Goal: Task Accomplishment & Management: Use online tool/utility

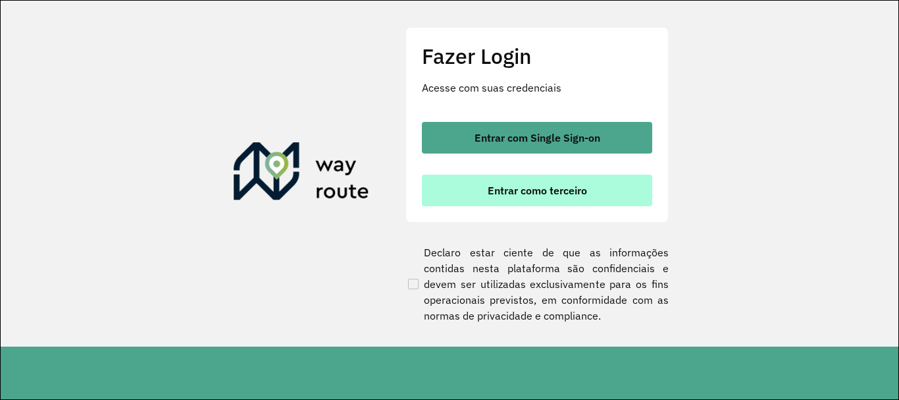
click at [535, 203] on button "Entrar como terceiro" at bounding box center [537, 190] width 230 height 32
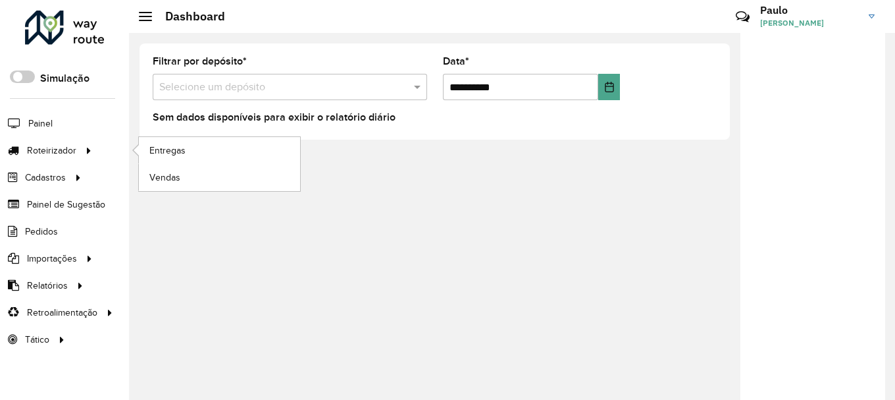
click at [97, 150] on li "Roteirizador Entregas Vendas" at bounding box center [64, 150] width 129 height 27
click at [169, 162] on link "Entregas" at bounding box center [219, 150] width 161 height 26
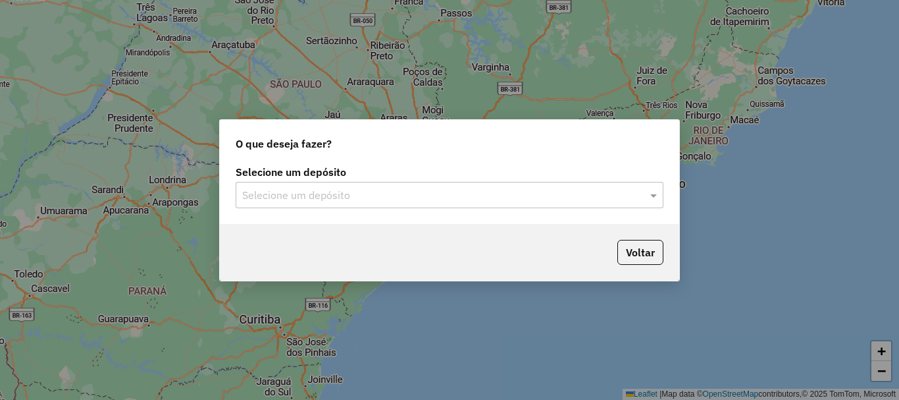
click at [282, 219] on div "Selecione um depósito Selecione um depósito" at bounding box center [450, 193] width 460 height 62
click at [290, 210] on div "Selecione um depósito Selecione um depósito" at bounding box center [450, 193] width 460 height 62
drag, startPoint x: 298, startPoint y: 195, endPoint x: 278, endPoint y: 203, distance: 22.1
click at [297, 194] on input "text" at bounding box center [436, 196] width 388 height 16
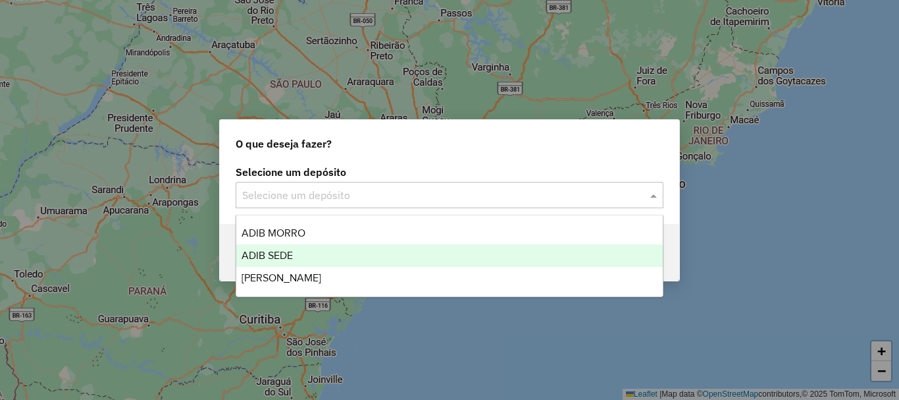
click at [293, 249] on span "ADIB SEDE" at bounding box center [267, 254] width 51 height 11
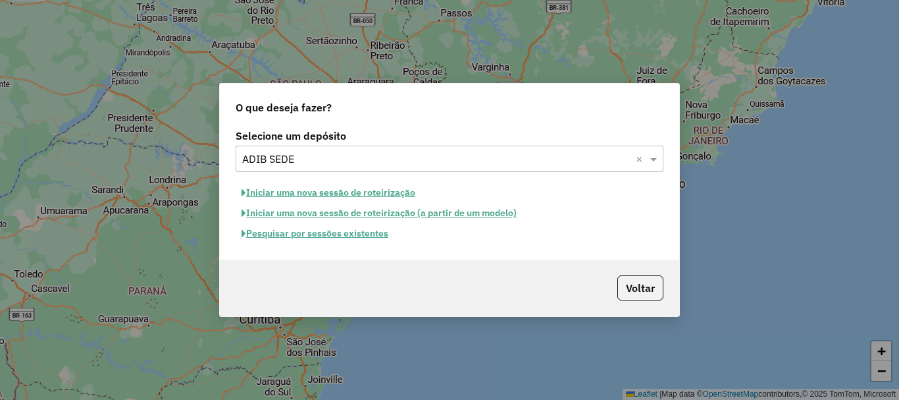
drag, startPoint x: 337, startPoint y: 244, endPoint x: 328, endPoint y: 244, distance: 8.6
click at [333, 244] on div "Selecione um depósito Selecione um depósito × ADIB SEDE × Iniciar uma nova sess…" at bounding box center [450, 193] width 460 height 134
click at [309, 234] on button "Pesquisar por sessões existentes" at bounding box center [315, 233] width 159 height 20
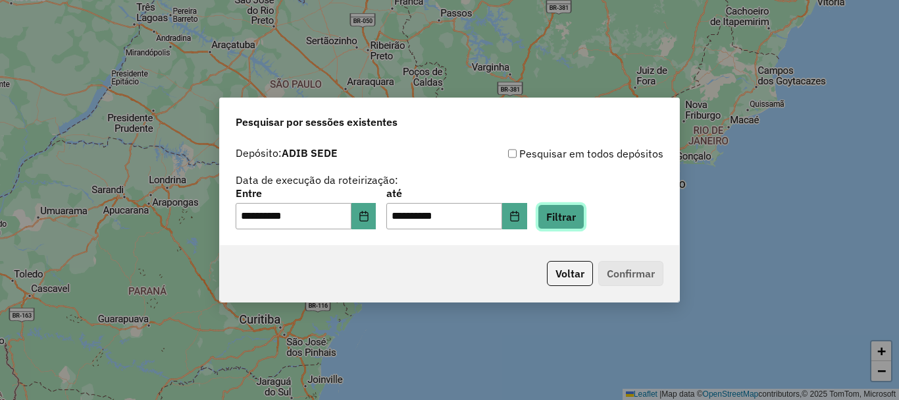
click at [585, 209] on button "Filtrar" at bounding box center [561, 216] width 47 height 25
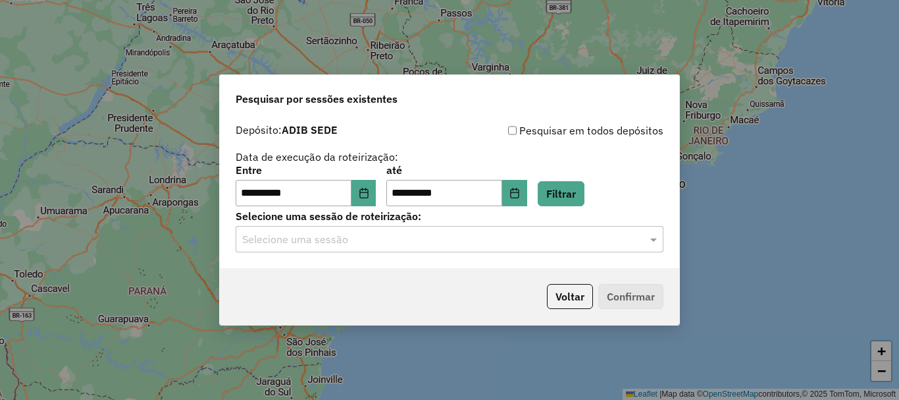
click at [460, 224] on div "Selecione uma sessão de roteirização: Selecione uma sessão" at bounding box center [450, 231] width 428 height 41
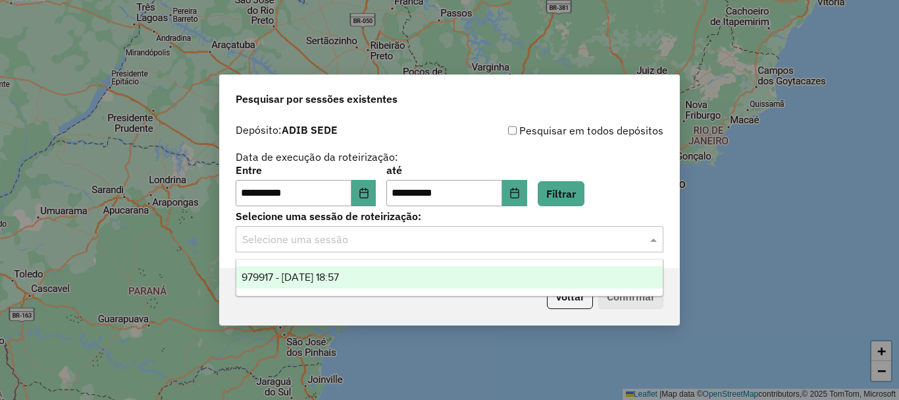
click at [469, 239] on input "text" at bounding box center [436, 240] width 388 height 16
click at [442, 277] on div "979917 - 15/08/2025 18:57" at bounding box center [449, 277] width 427 height 22
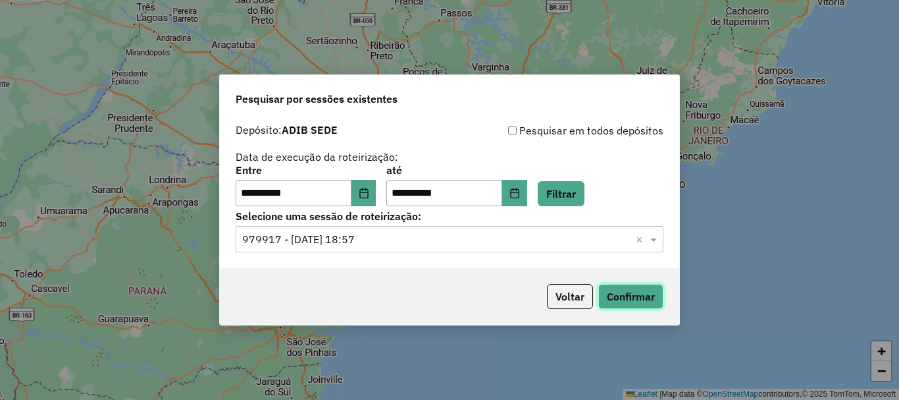
click at [656, 296] on button "Confirmar" at bounding box center [630, 296] width 65 height 25
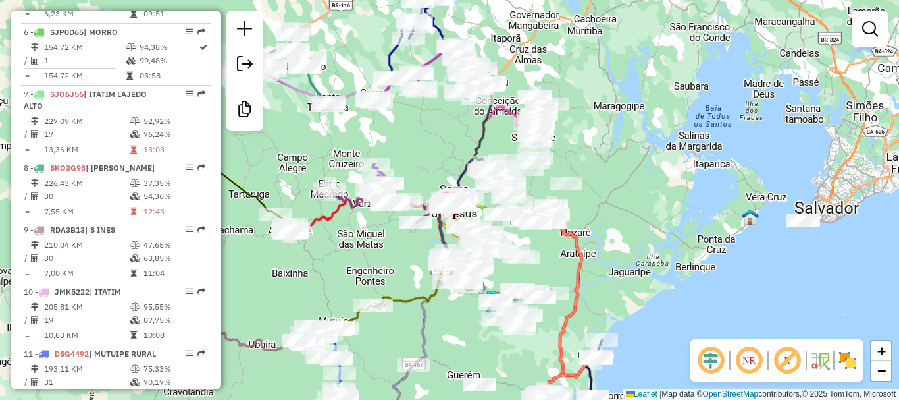
scroll to position [856, 0]
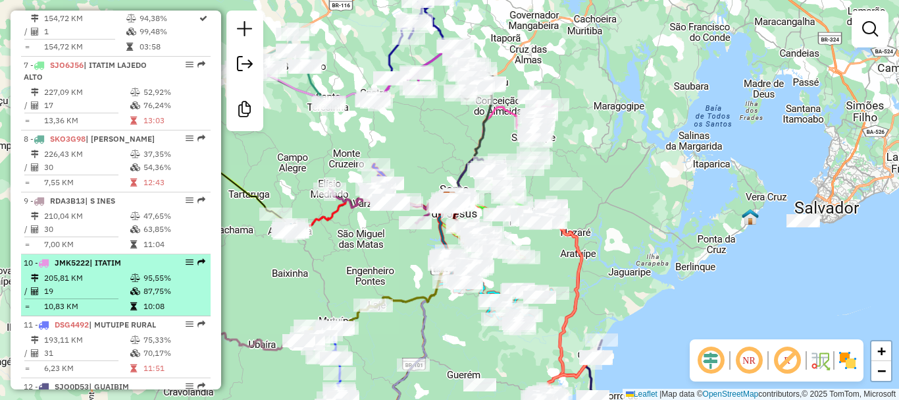
click at [119, 330] on div "11 - DSG4492 | MUTUIPE RURAL" at bounding box center [94, 325] width 140 height 12
select select "**********"
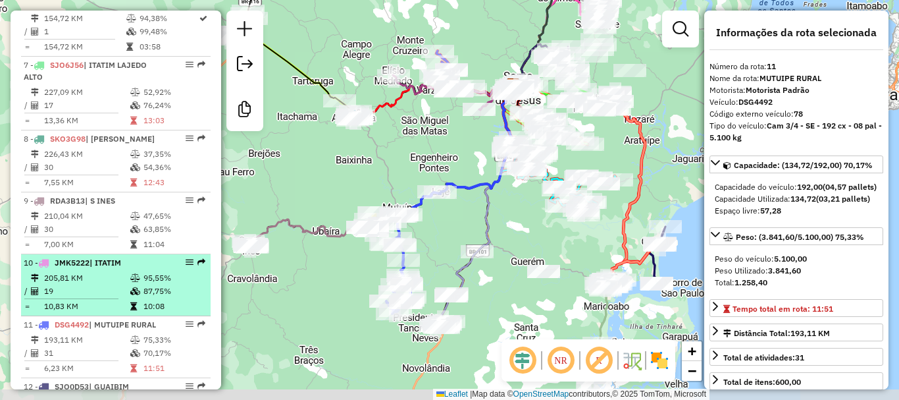
click at [185, 269] on div "10 - JMK5222 | ITATIM" at bounding box center [116, 263] width 184 height 12
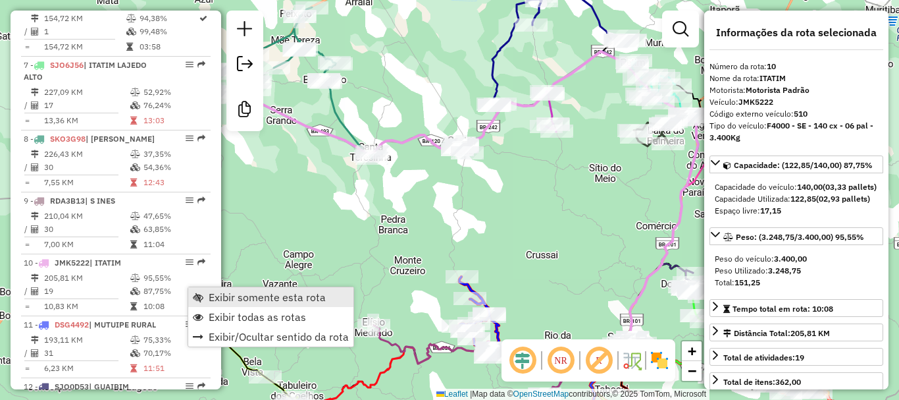
click at [215, 294] on span "Exibir somente esta rota" at bounding box center [267, 297] width 117 height 11
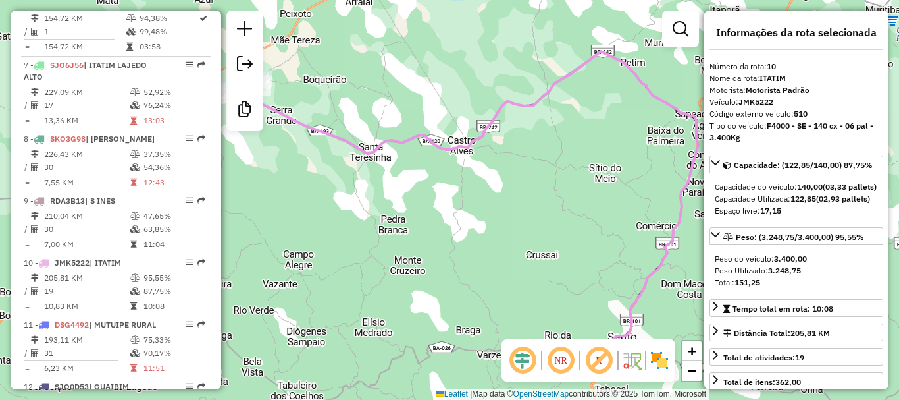
click at [556, 357] on em at bounding box center [561, 360] width 32 height 32
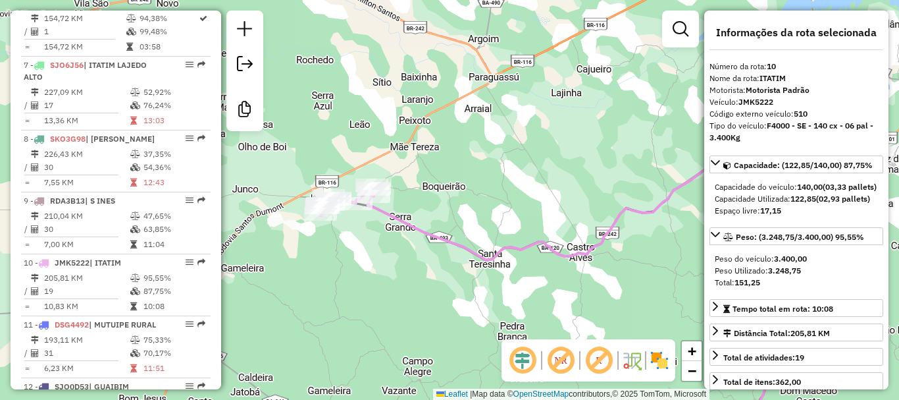
drag, startPoint x: 402, startPoint y: 211, endPoint x: 529, endPoint y: 313, distance: 163.0
click at [529, 313] on div "Janela de atendimento Grade de atendimento Capacidade Transportadoras Veículos …" at bounding box center [449, 200] width 899 height 400
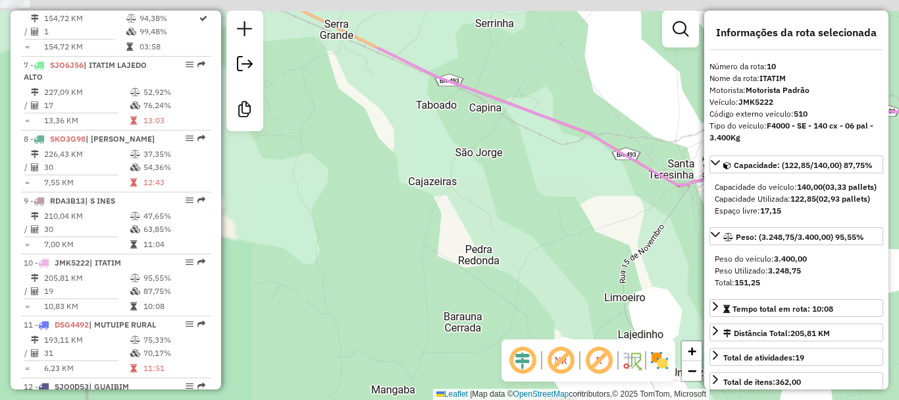
drag, startPoint x: 319, startPoint y: 250, endPoint x: 612, endPoint y: 340, distance: 307.0
click at [613, 339] on hb-router-mapa "Informações da Sessão 979917 - 15/08/2025 Criação: 14/08/2025 18:57 Desbloquear…" at bounding box center [449, 200] width 899 height 400
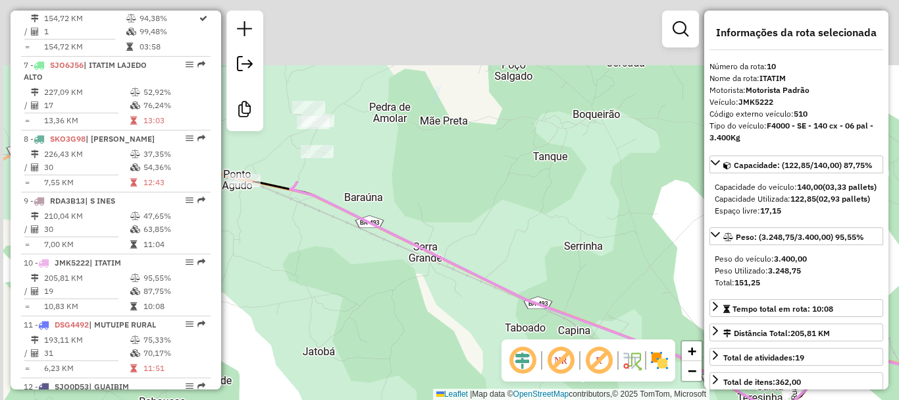
drag, startPoint x: 451, startPoint y: 238, endPoint x: 533, endPoint y: 298, distance: 100.9
click at [570, 384] on div "Janela de atendimento Grade de atendimento Capacidade Transportadoras Veículos …" at bounding box center [449, 200] width 899 height 400
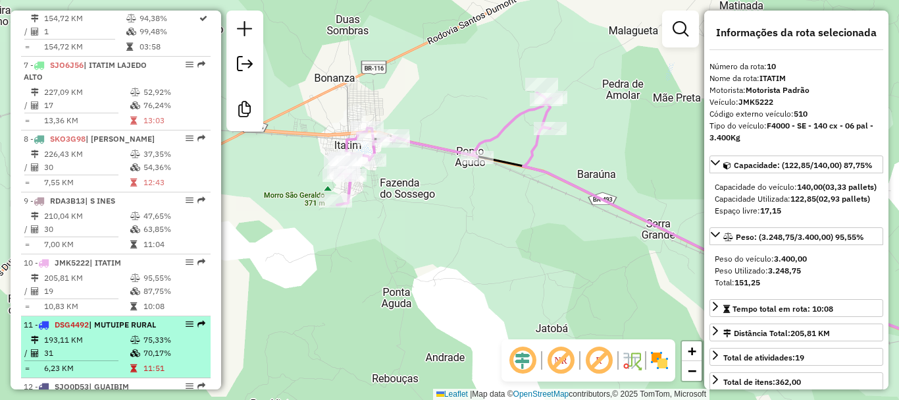
click at [167, 328] on div at bounding box center [185, 324] width 39 height 8
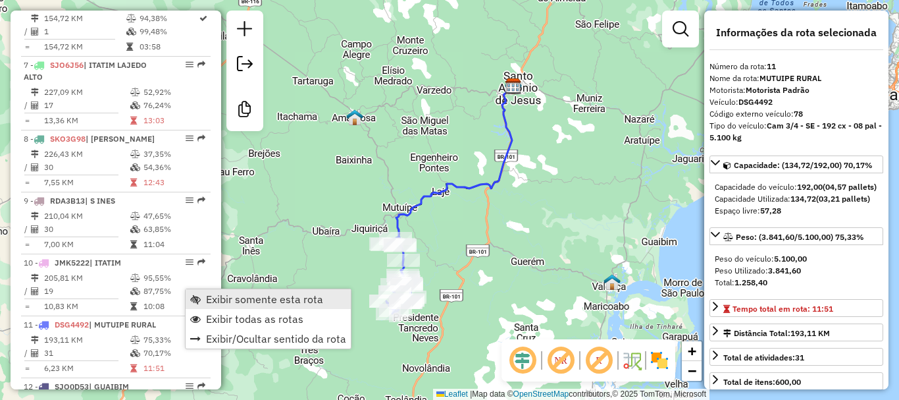
click at [246, 302] on span "Exibir somente esta rota" at bounding box center [264, 299] width 117 height 11
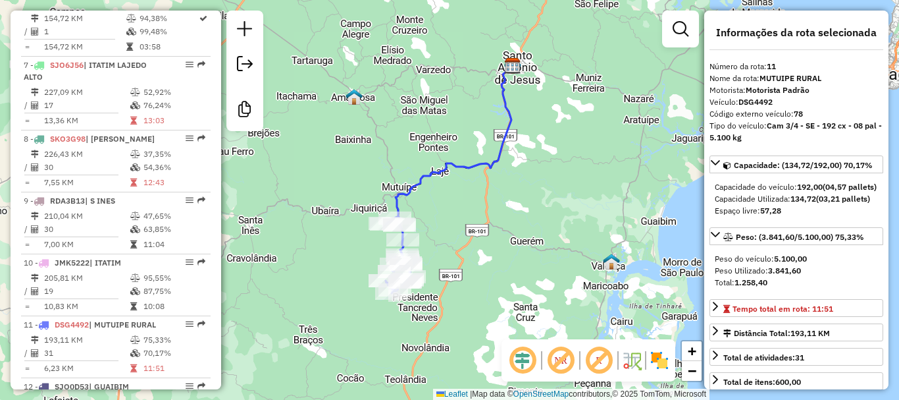
drag, startPoint x: 357, startPoint y: 270, endPoint x: 358, endPoint y: 237, distance: 32.9
click at [358, 238] on div "Janela de atendimento Grade de atendimento Capacidade Transportadoras Veículos …" at bounding box center [449, 200] width 899 height 400
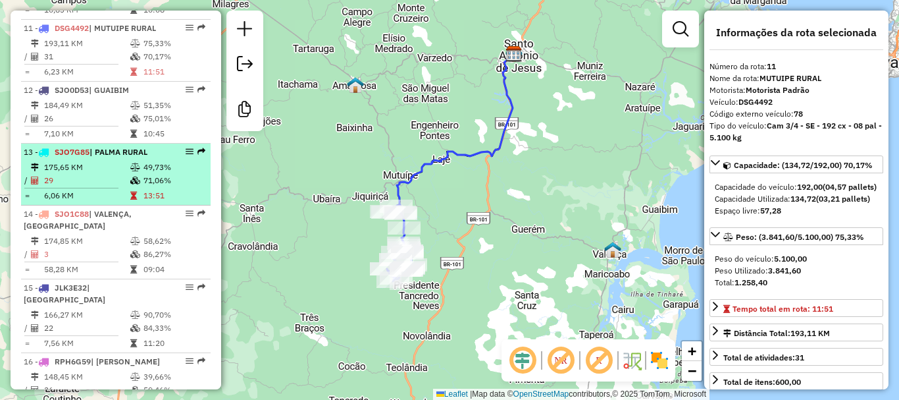
scroll to position [1185, 0]
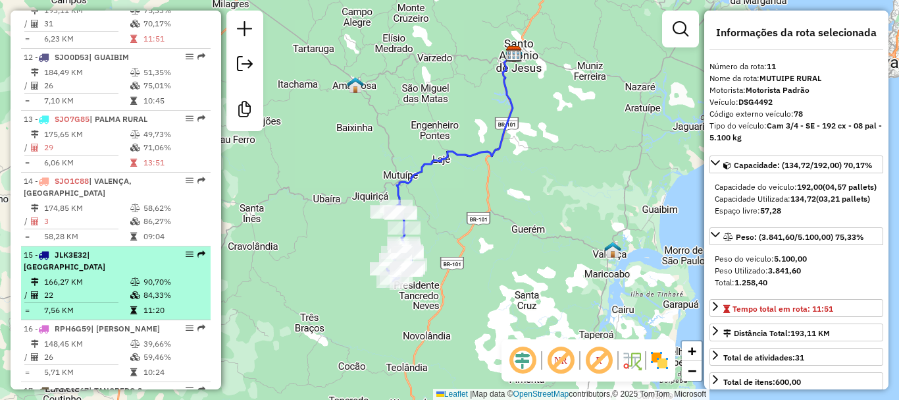
click at [186, 258] on em at bounding box center [190, 254] width 8 height 8
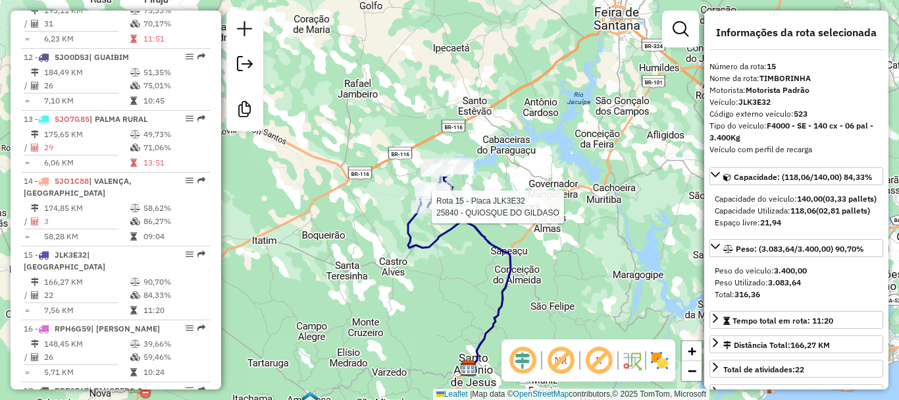
click at [494, 185] on div "Rota 15 - Placa JLK3E32 25840 - QUIOSQUE DO GILDASO Janela de atendimento Grade…" at bounding box center [449, 200] width 899 height 400
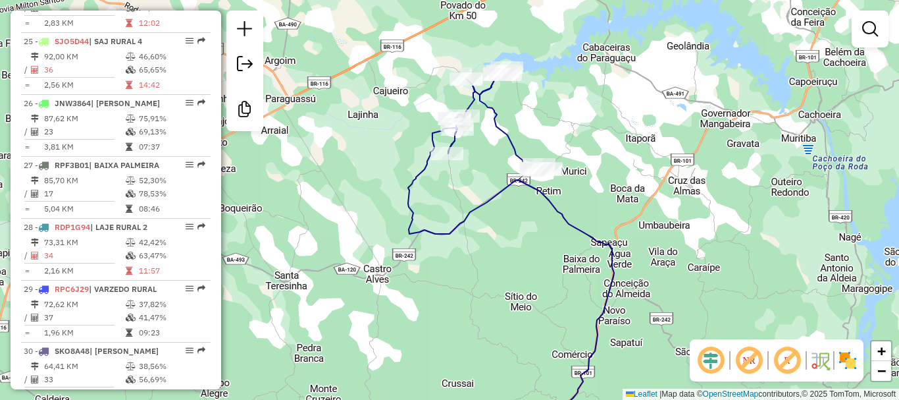
scroll to position [1909, 0]
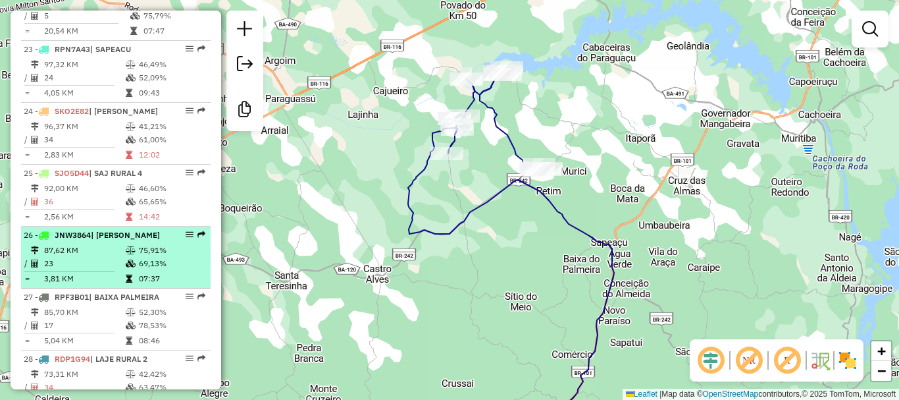
click at [160, 270] on td "69,13%" at bounding box center [171, 263] width 66 height 13
select select "**********"
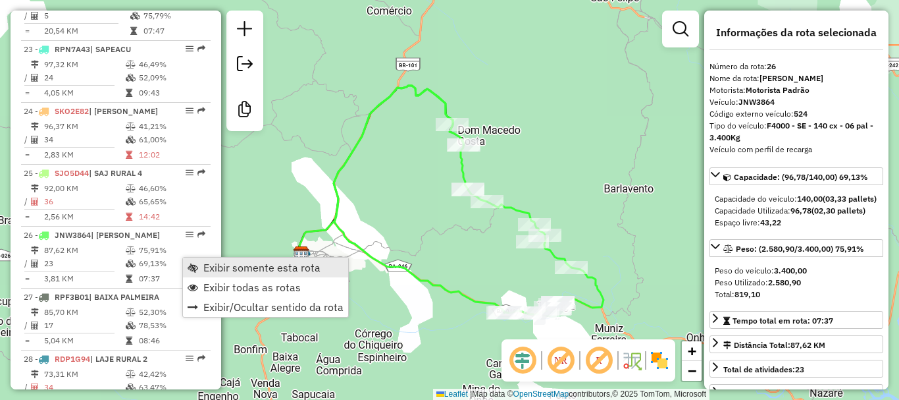
click at [209, 266] on span "Exibir somente esta rota" at bounding box center [261, 267] width 117 height 11
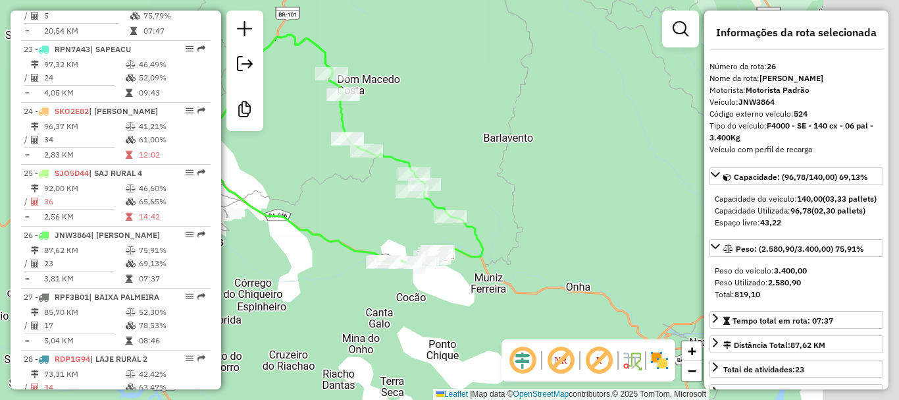
drag, startPoint x: 587, startPoint y: 224, endPoint x: 466, endPoint y: 173, distance: 131.3
click at [466, 173] on div "Janela de atendimento Grade de atendimento Capacidade Transportadoras Veículos …" at bounding box center [449, 200] width 899 height 400
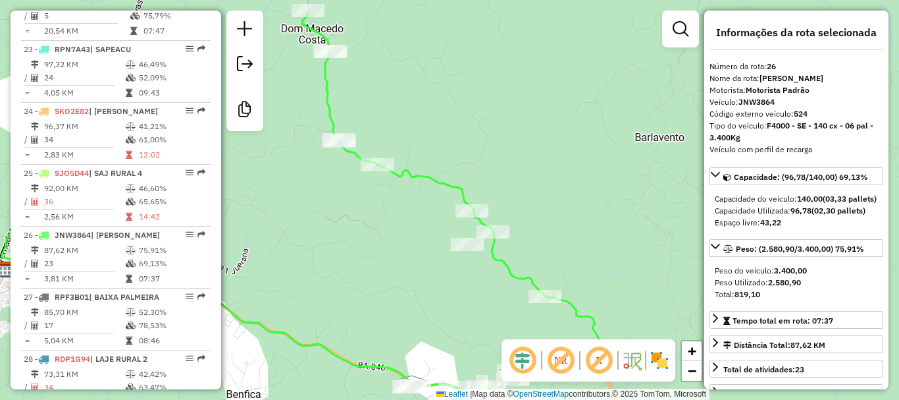
drag, startPoint x: 396, startPoint y: 207, endPoint x: 464, endPoint y: 259, distance: 85.9
click at [464, 259] on div "Janela de atendimento Grade de atendimento Capacidade Transportadoras Veículos …" at bounding box center [449, 200] width 899 height 400
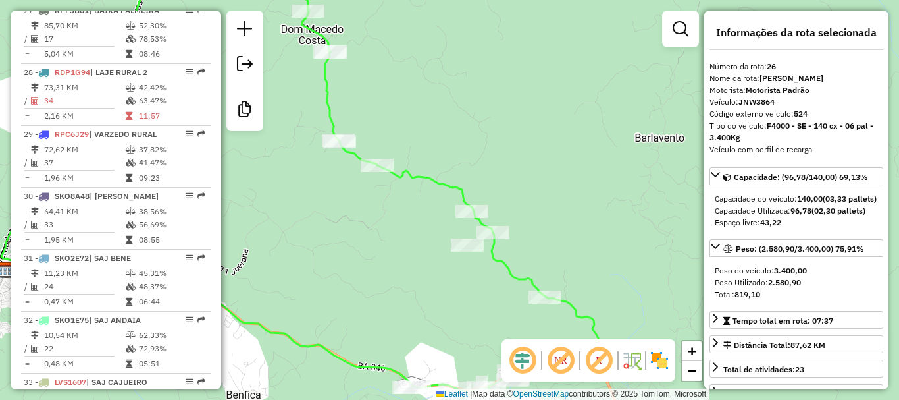
scroll to position [2238, 0]
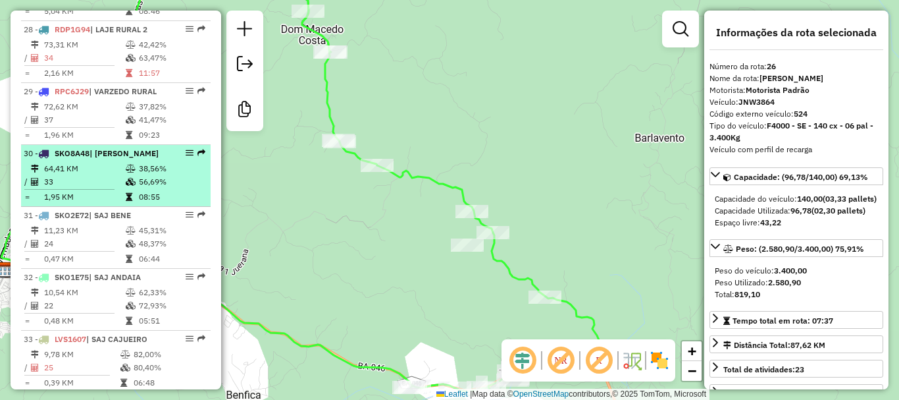
click at [171, 203] on td "08:55" at bounding box center [171, 196] width 66 height 13
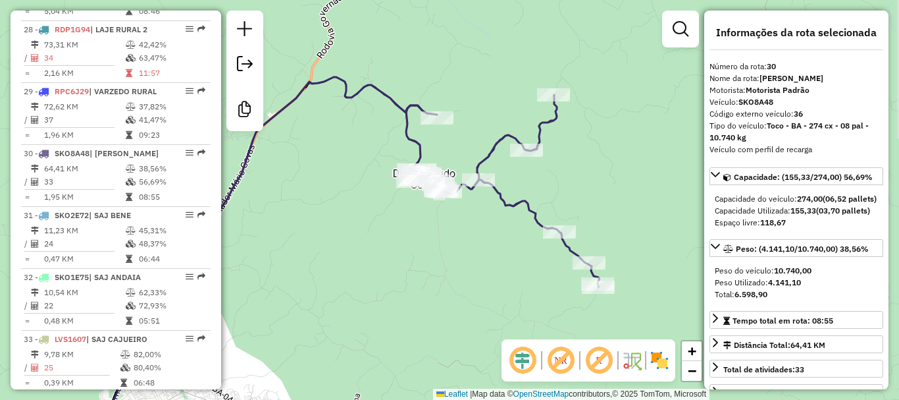
drag, startPoint x: 414, startPoint y: 217, endPoint x: 315, endPoint y: 272, distance: 113.8
click at [315, 272] on div "Janela de atendimento Grade de atendimento Capacidade Transportadoras Veículos …" at bounding box center [449, 200] width 899 height 400
